Goal: Task Accomplishment & Management: Use online tool/utility

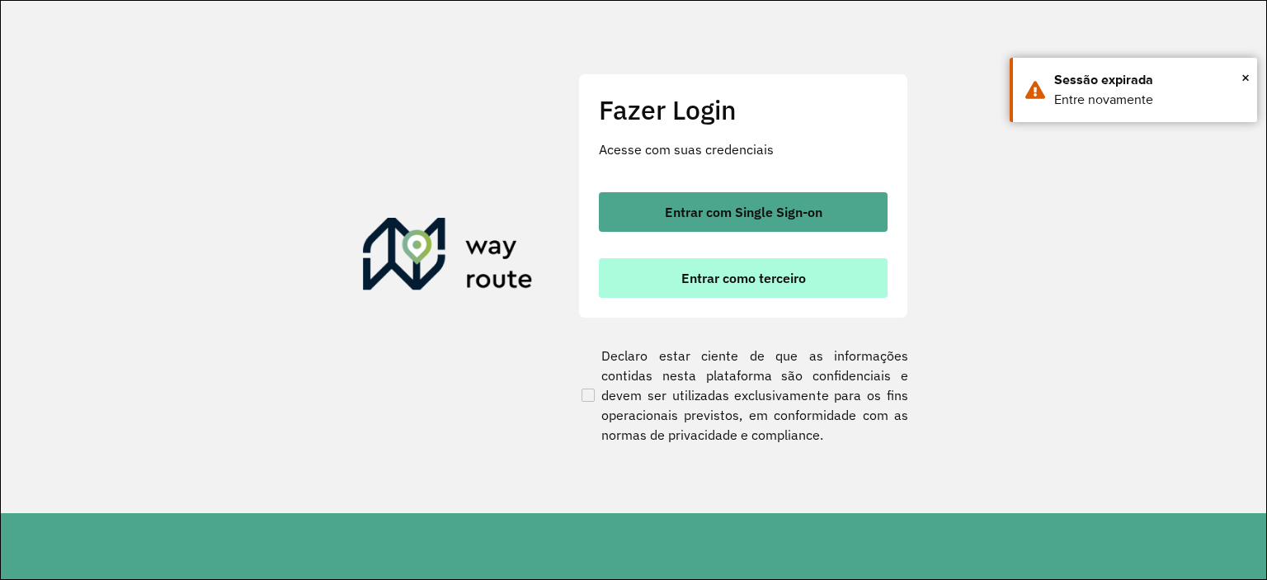
click at [702, 295] on button "Entrar como terceiro" at bounding box center [743, 278] width 289 height 40
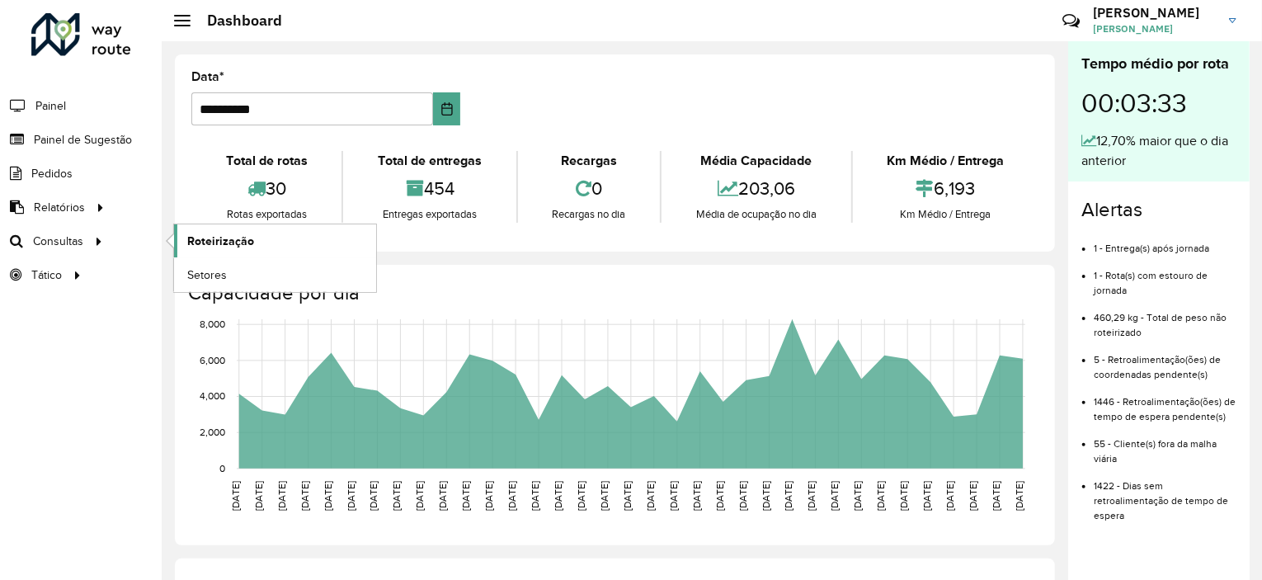
click at [221, 239] on span "Roteirização" at bounding box center [220, 241] width 67 height 17
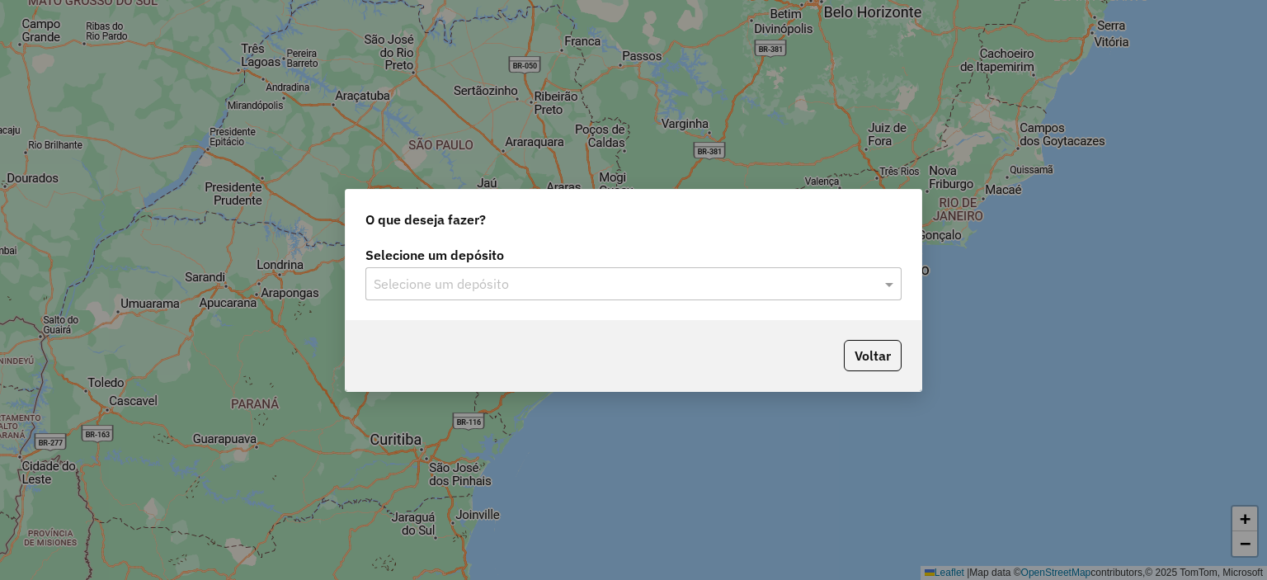
click at [754, 282] on input "text" at bounding box center [617, 285] width 487 height 20
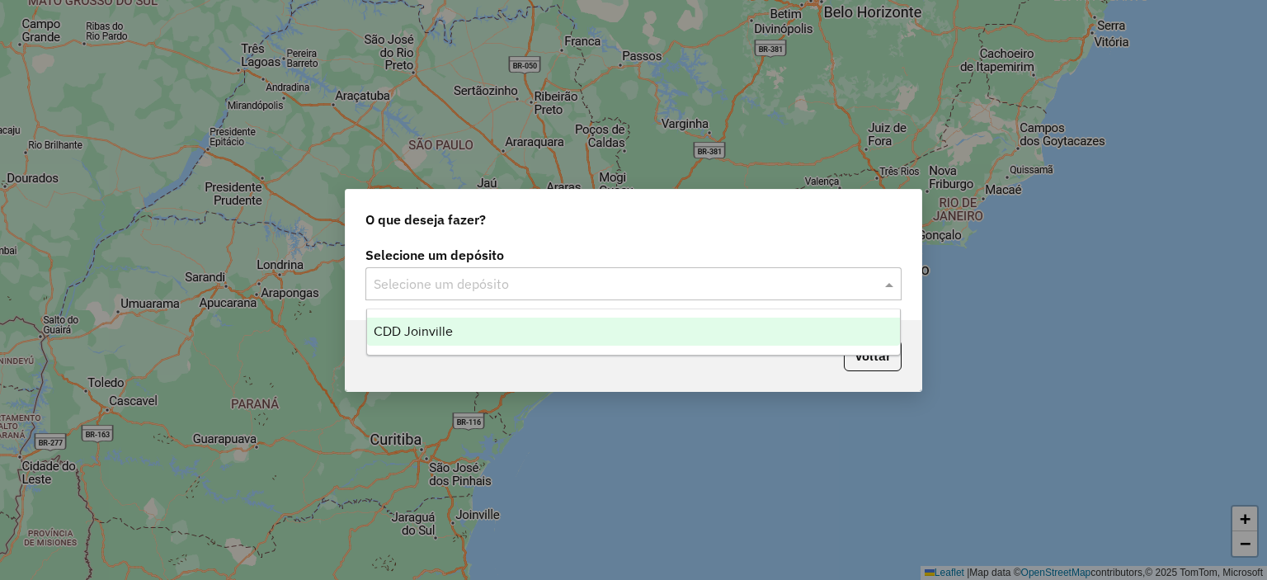
click at [735, 324] on div "CDD Joinville" at bounding box center [634, 332] width 534 height 28
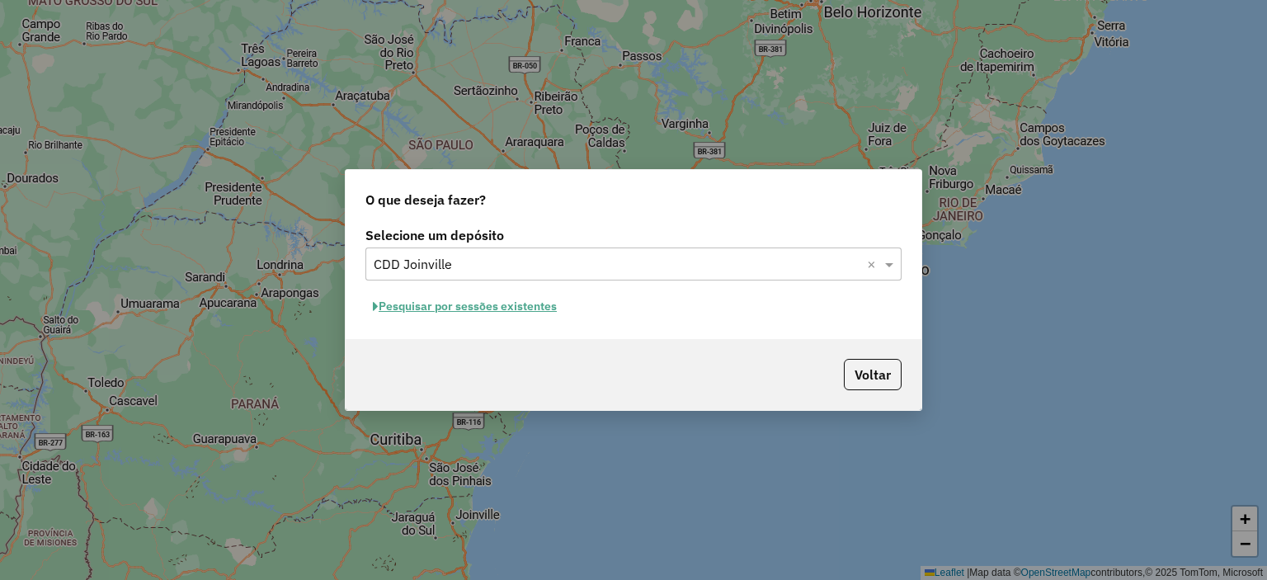
click at [500, 306] on button "Pesquisar por sessões existentes" at bounding box center [465, 307] width 199 height 26
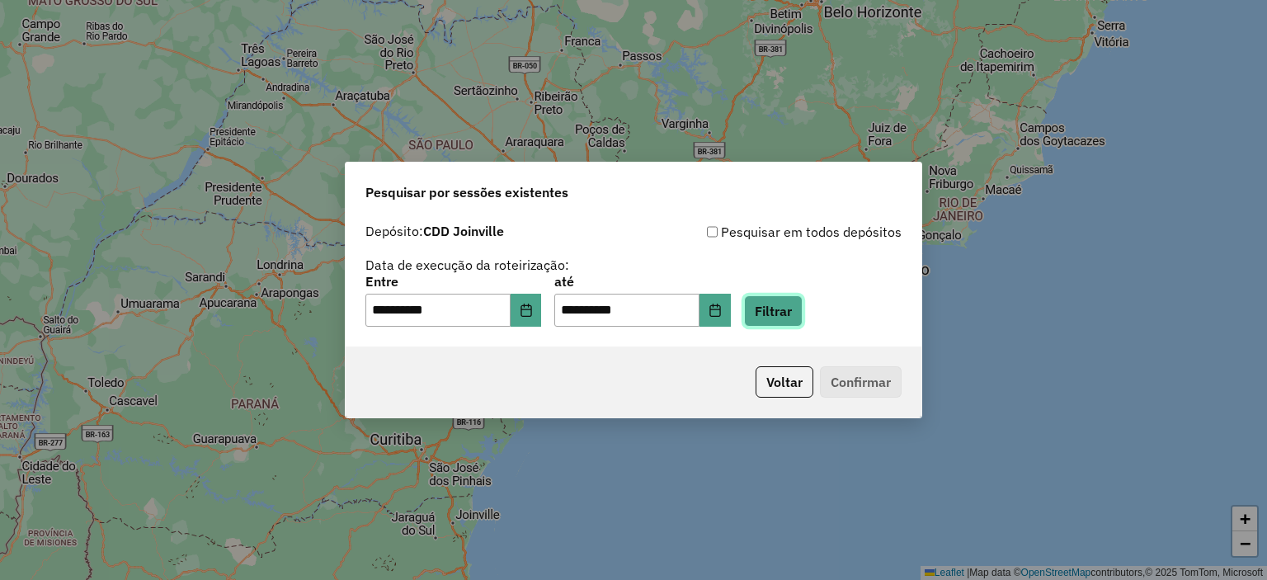
drag, startPoint x: 793, startPoint y: 319, endPoint x: 795, endPoint y: 331, distance: 11.8
click at [794, 319] on button "Filtrar" at bounding box center [773, 310] width 59 height 31
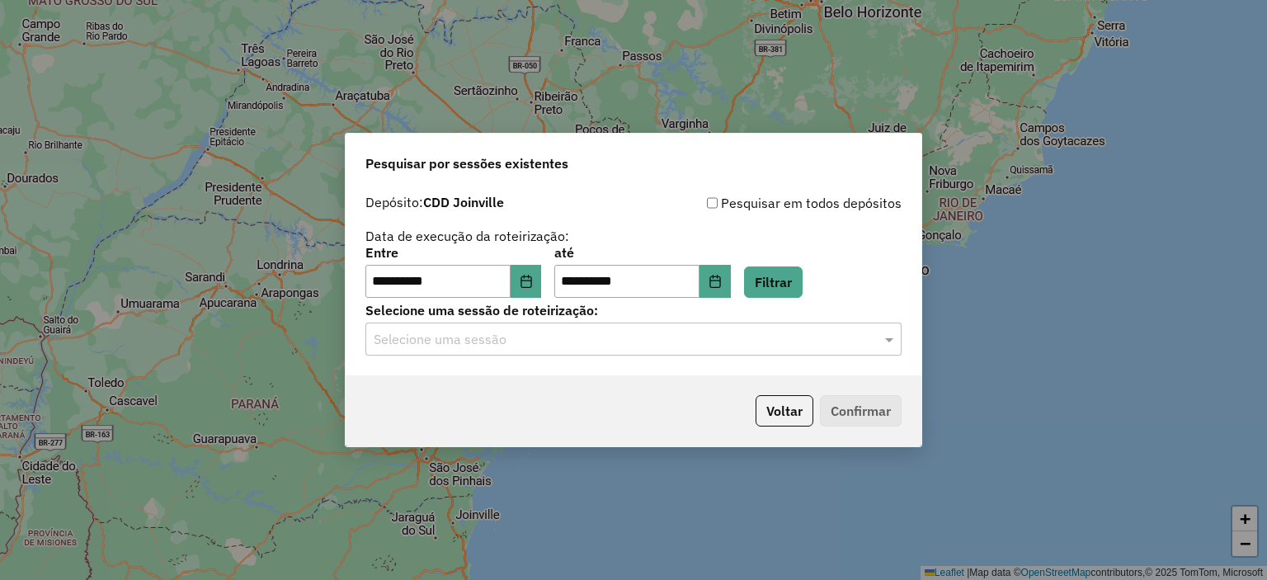
drag, startPoint x: 581, startPoint y: 338, endPoint x: 585, endPoint y: 361, distance: 23.5
click at [581, 340] on input "text" at bounding box center [617, 340] width 487 height 20
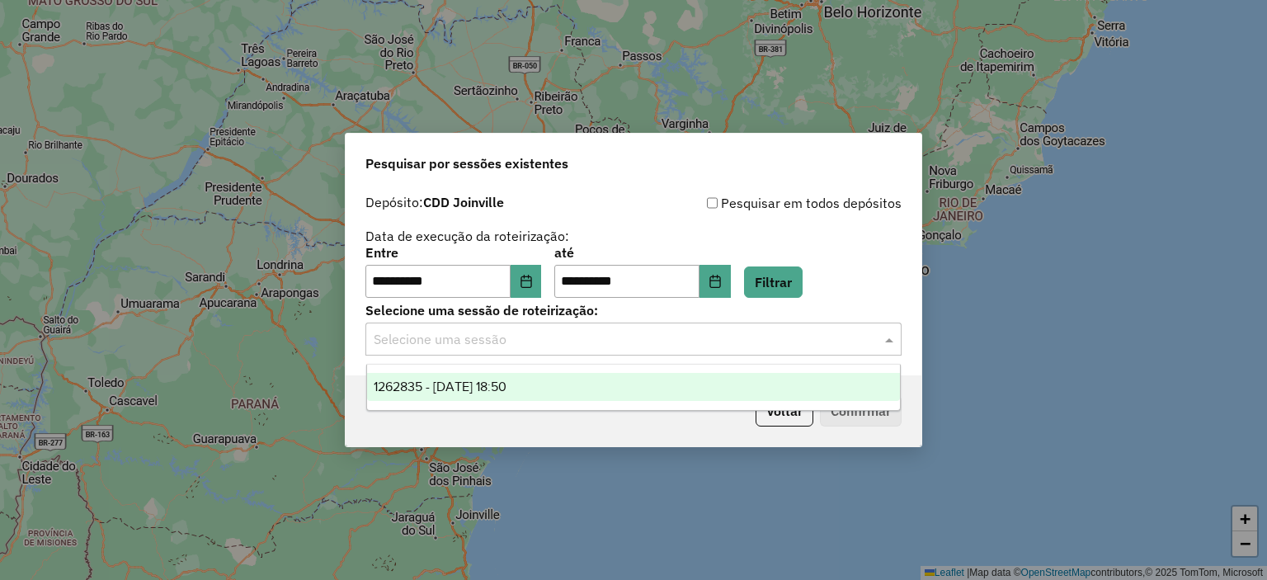
click at [585, 385] on div "1262835 - 10/09/2025 18:50" at bounding box center [634, 387] width 534 height 28
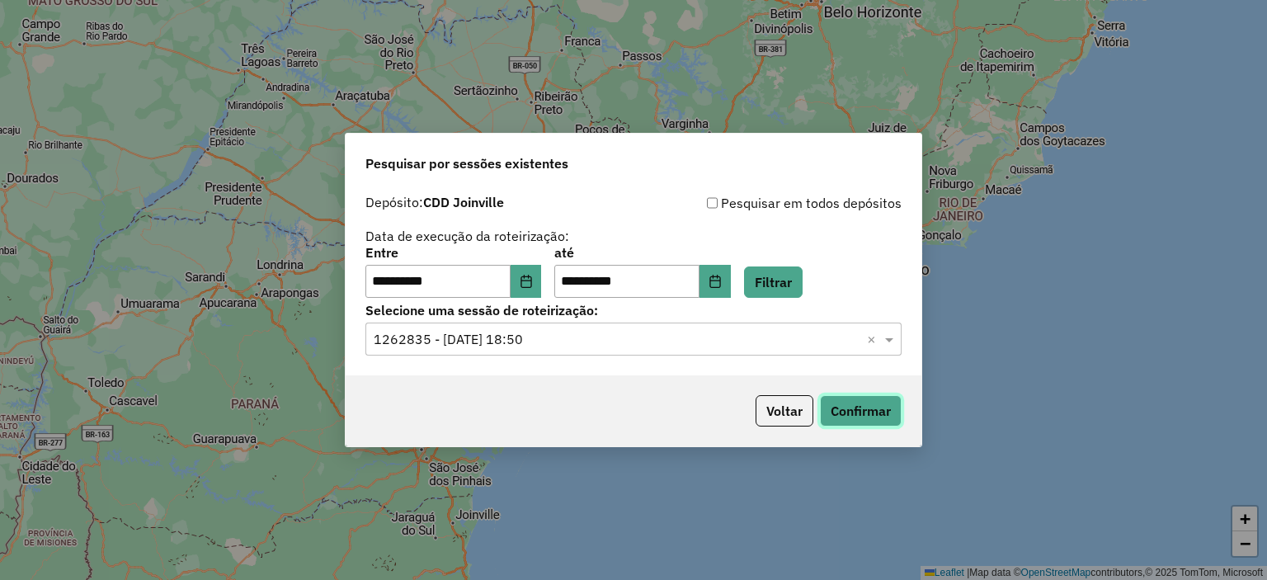
drag, startPoint x: 845, startPoint y: 415, endPoint x: 982, endPoint y: 29, distance: 409.7
click at [860, 376] on div "Voltar Confirmar" at bounding box center [634, 410] width 576 height 71
click at [834, 409] on button "Confirmar" at bounding box center [861, 410] width 82 height 31
